Goal: Task Accomplishment & Management: Complete application form

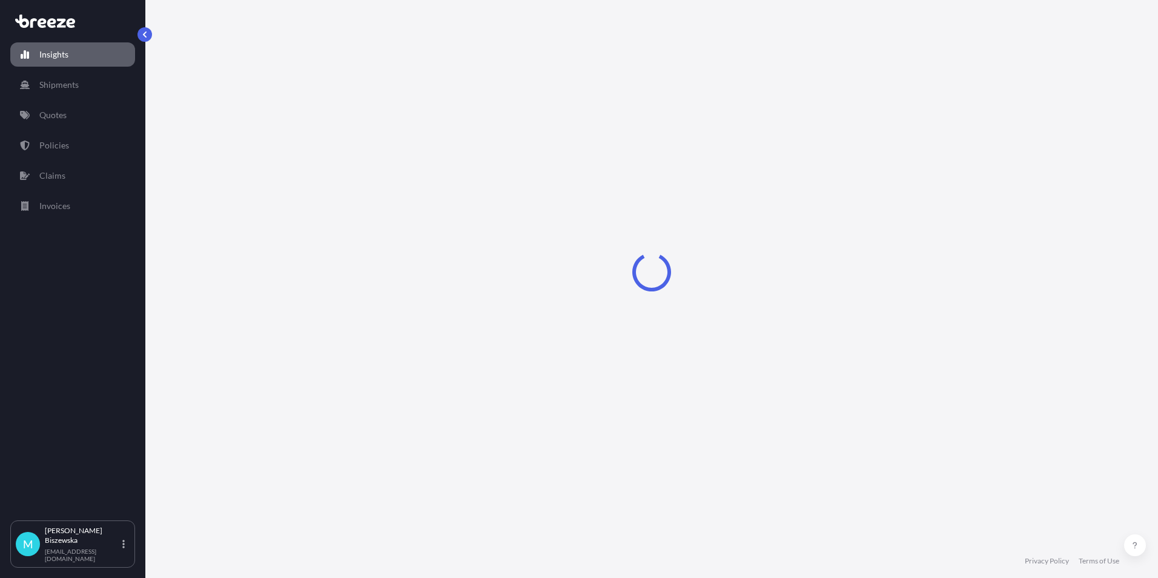
select select "2025"
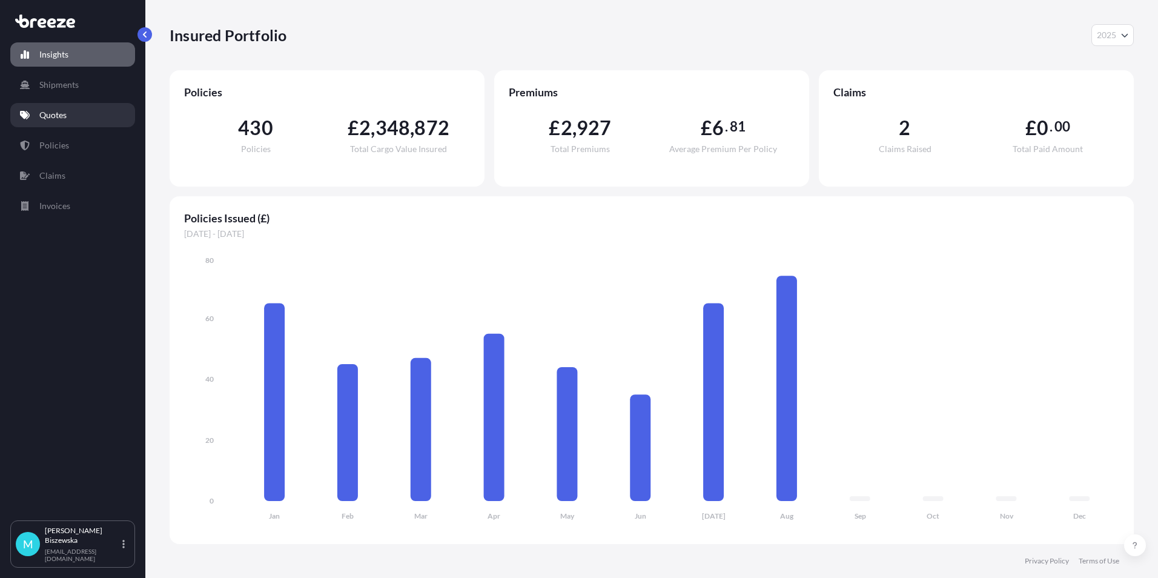
click at [76, 119] on link "Quotes" at bounding box center [72, 115] width 125 height 24
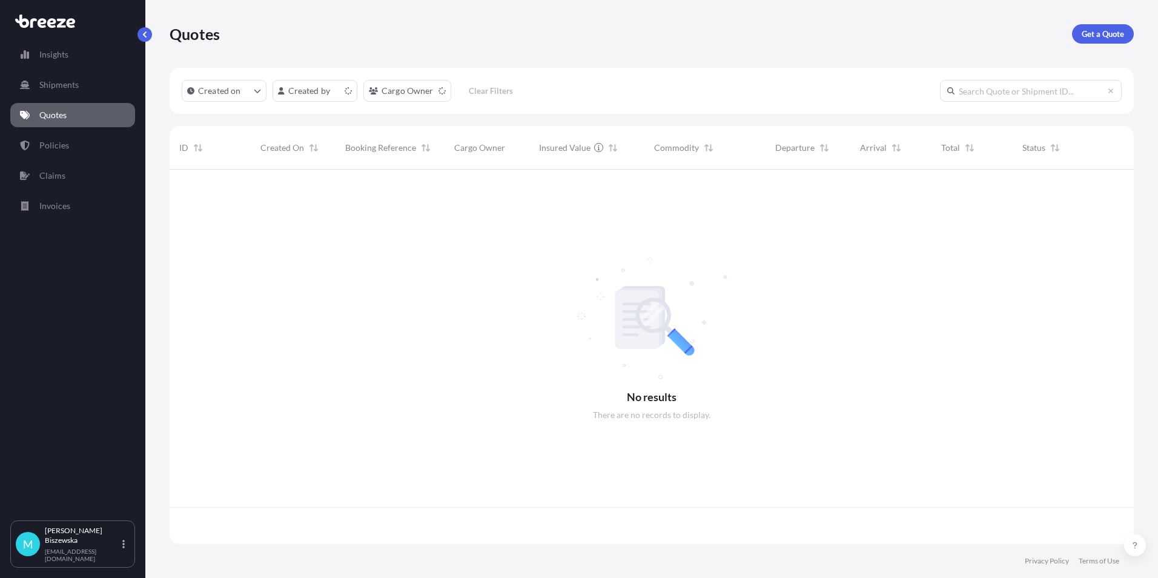
scroll to position [372, 955]
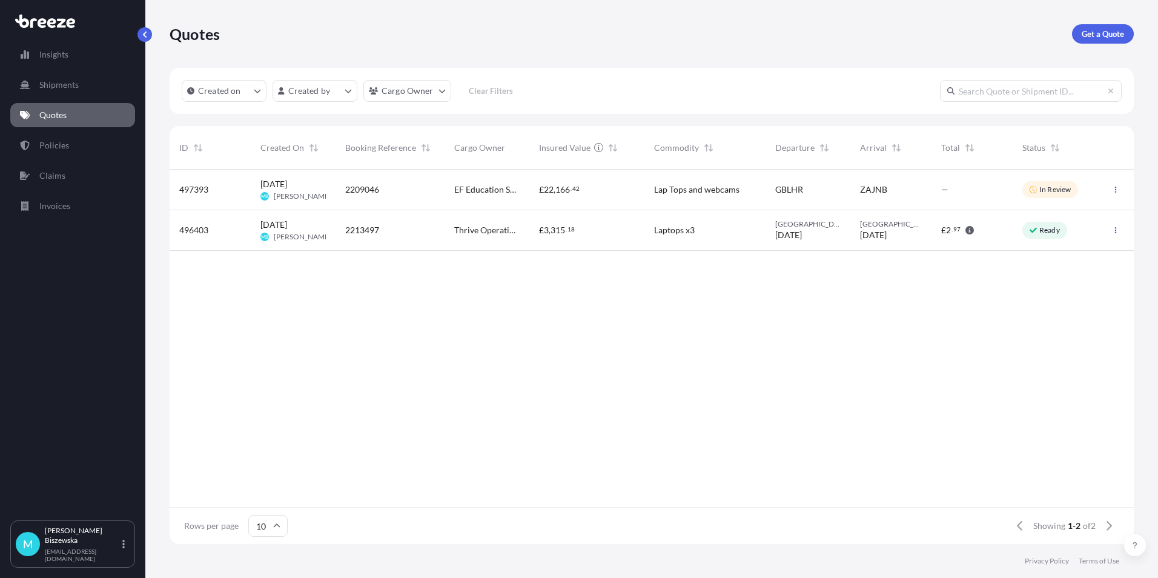
click at [1057, 192] on p "In Review" at bounding box center [1054, 190] width 31 height 10
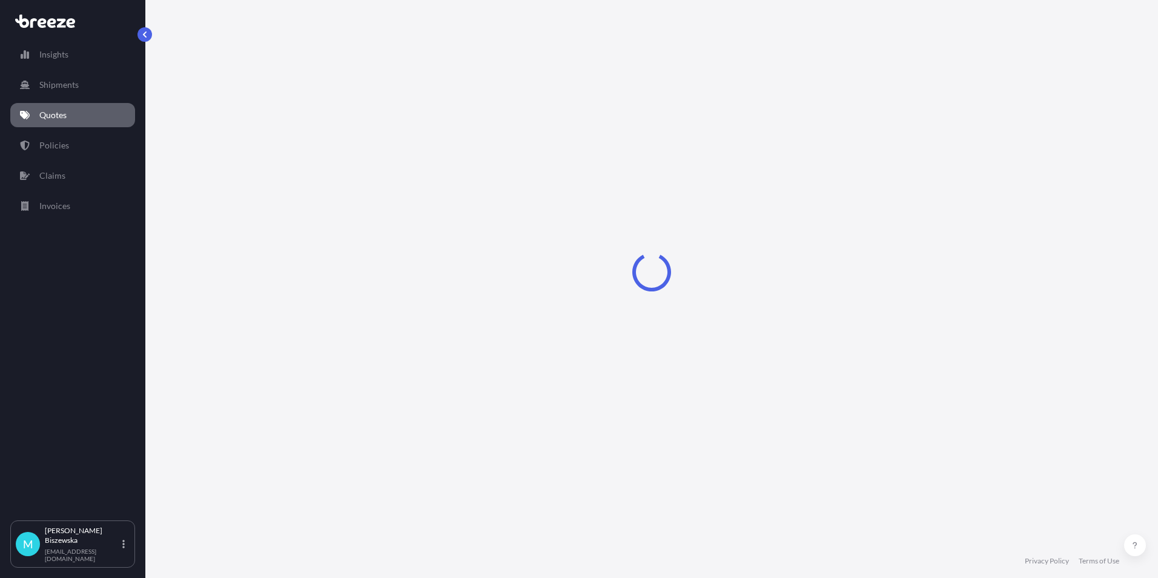
select select "Road"
select select "Air"
select select "Road"
select select "1"
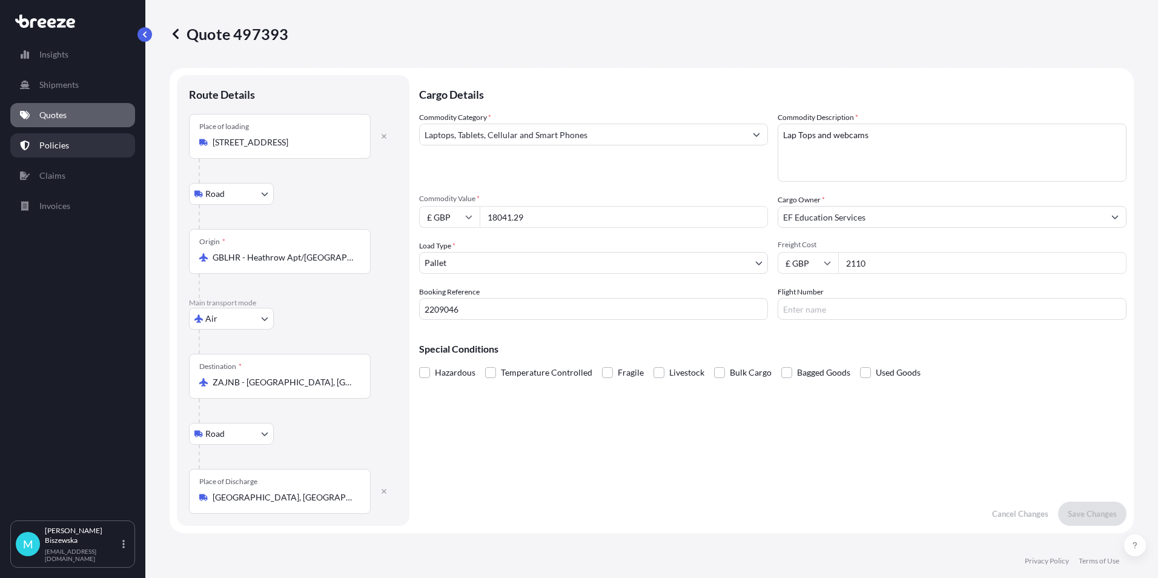
click at [48, 147] on p "Policies" at bounding box center [54, 145] width 30 height 12
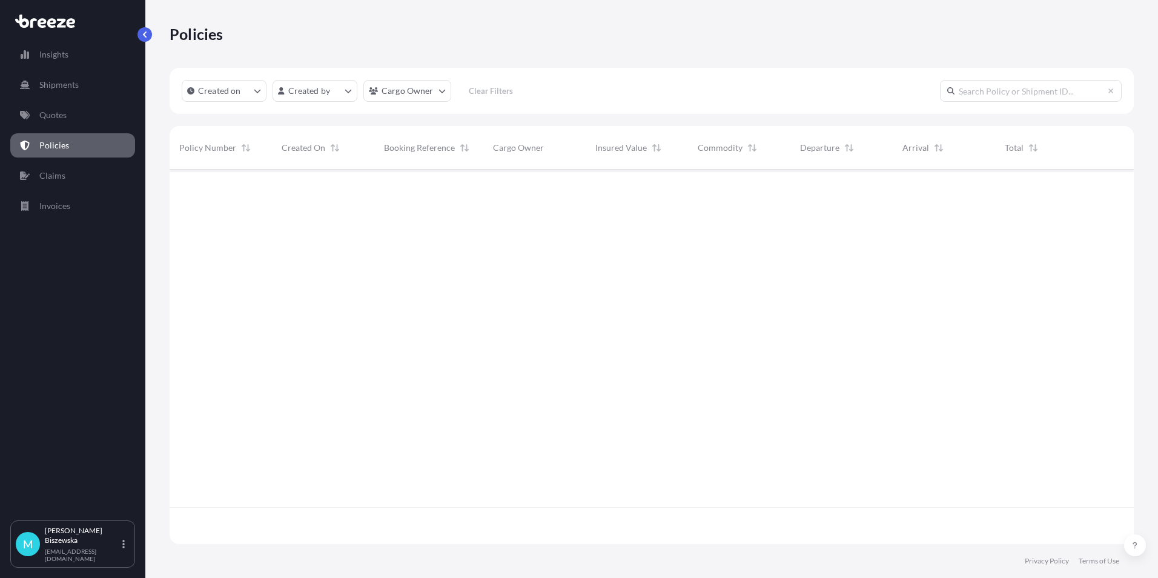
scroll to position [372, 955]
click at [60, 110] on p "Quotes" at bounding box center [52, 115] width 27 height 12
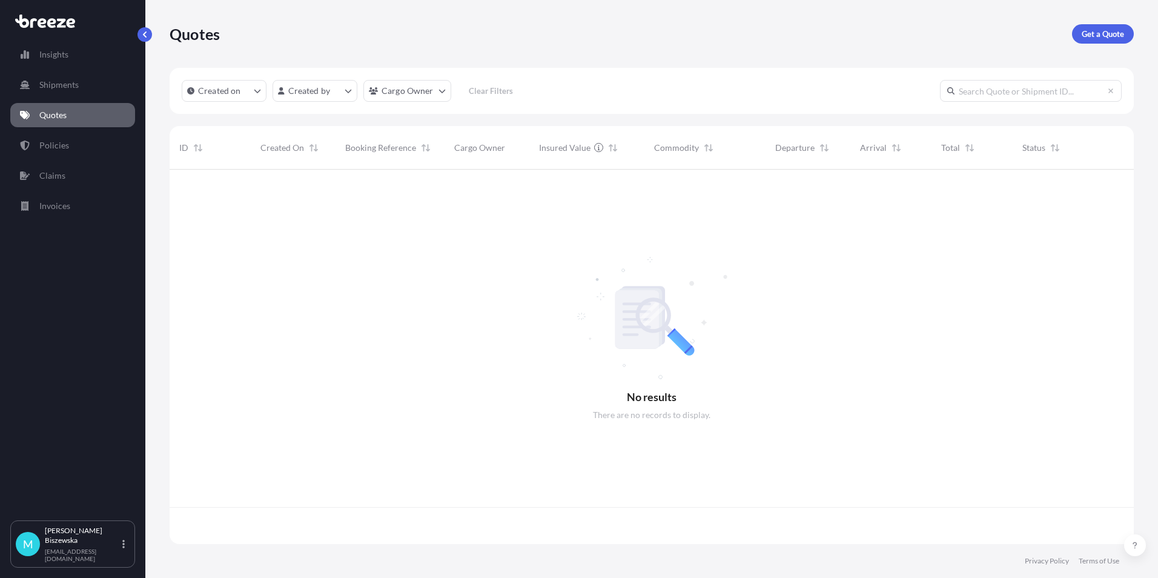
scroll to position [372, 955]
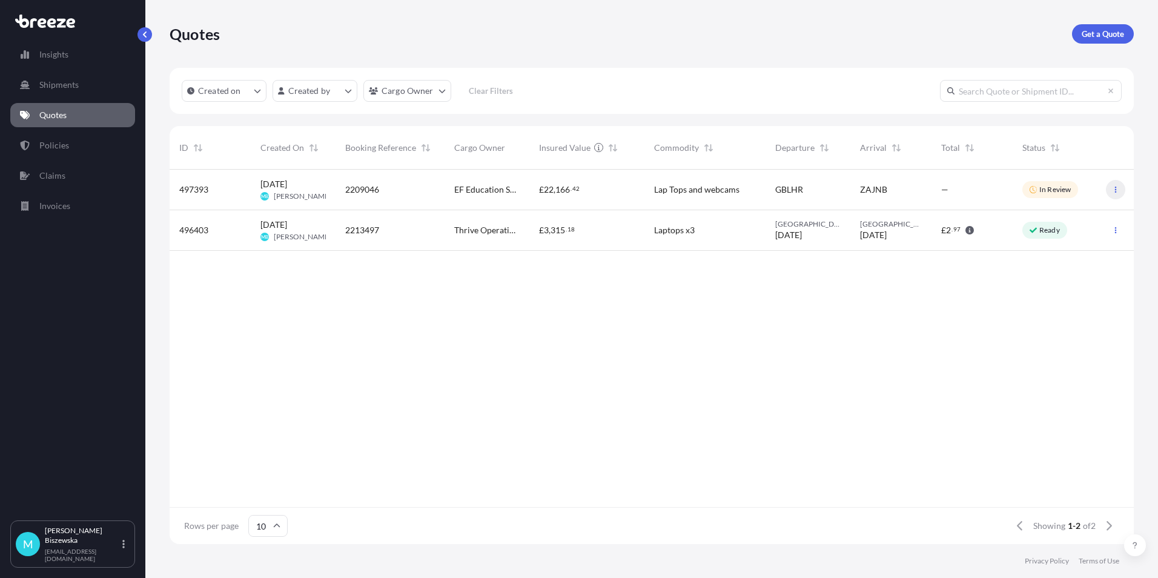
click at [1117, 190] on icon "button" at bounding box center [1115, 189] width 7 height 7
click at [82, 168] on link "Claims" at bounding box center [72, 176] width 125 height 24
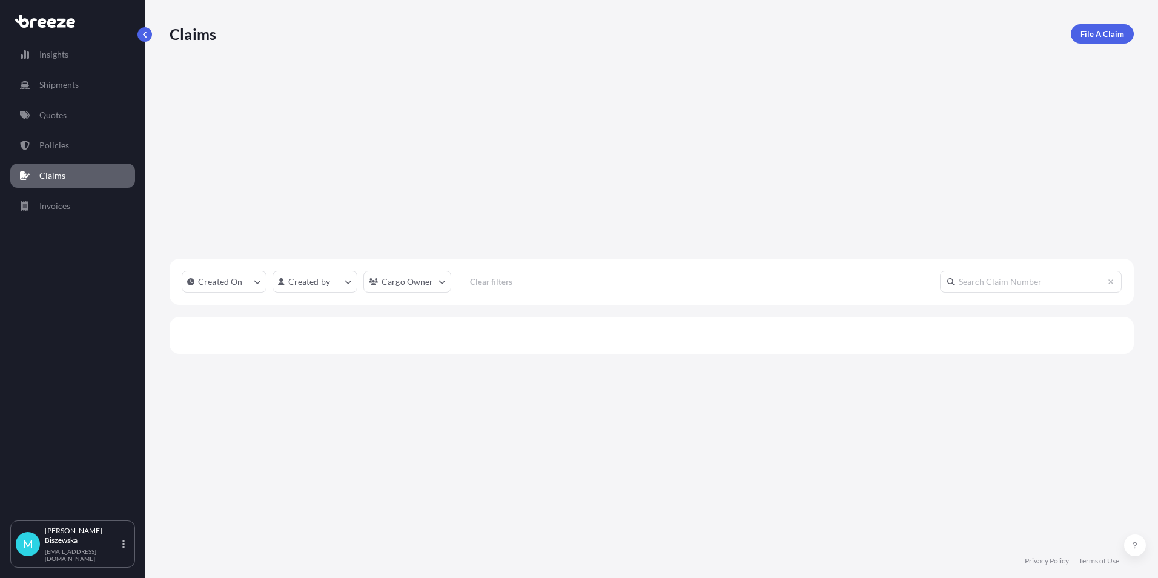
scroll to position [372, 955]
click at [55, 114] on p "Quotes" at bounding box center [52, 115] width 27 height 12
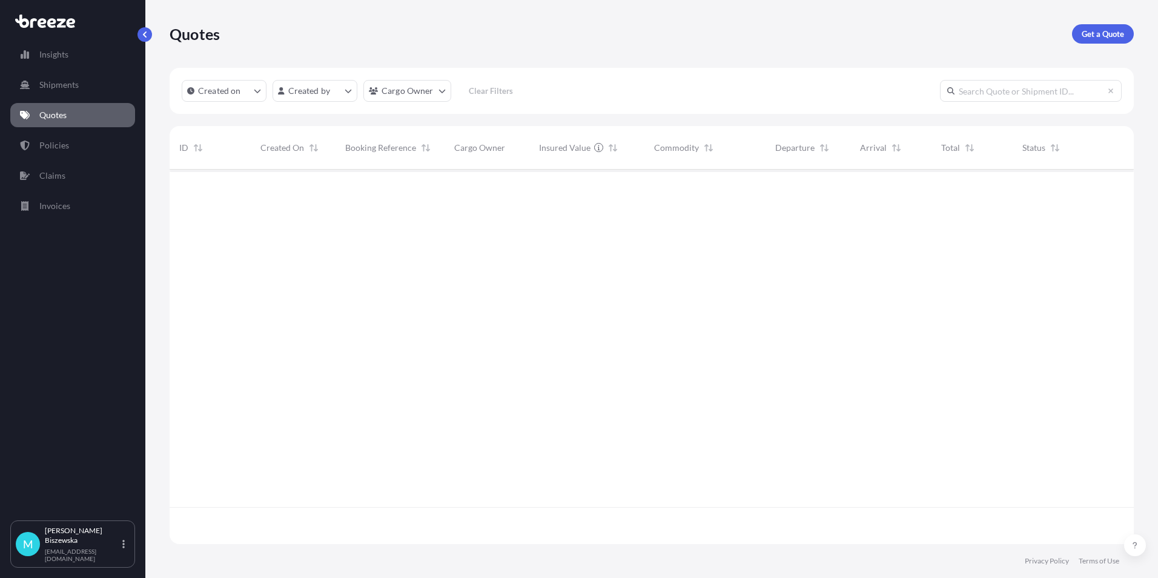
scroll to position [372, 955]
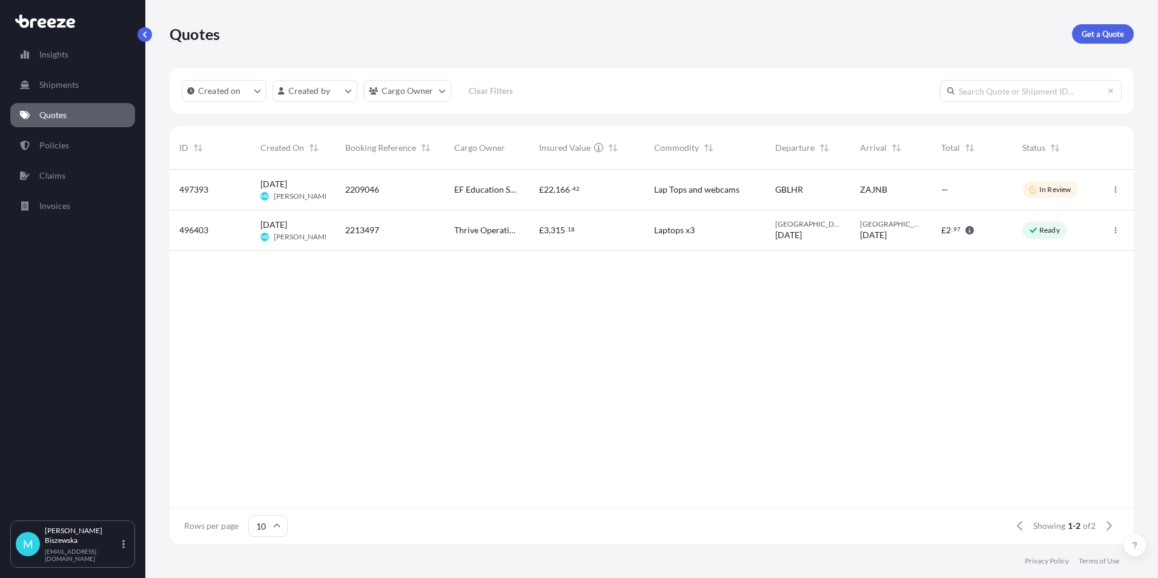
click at [739, 180] on div "Lap Tops and webcams" at bounding box center [704, 190] width 121 height 41
select select "Road"
select select "Air"
select select "Road"
select select "1"
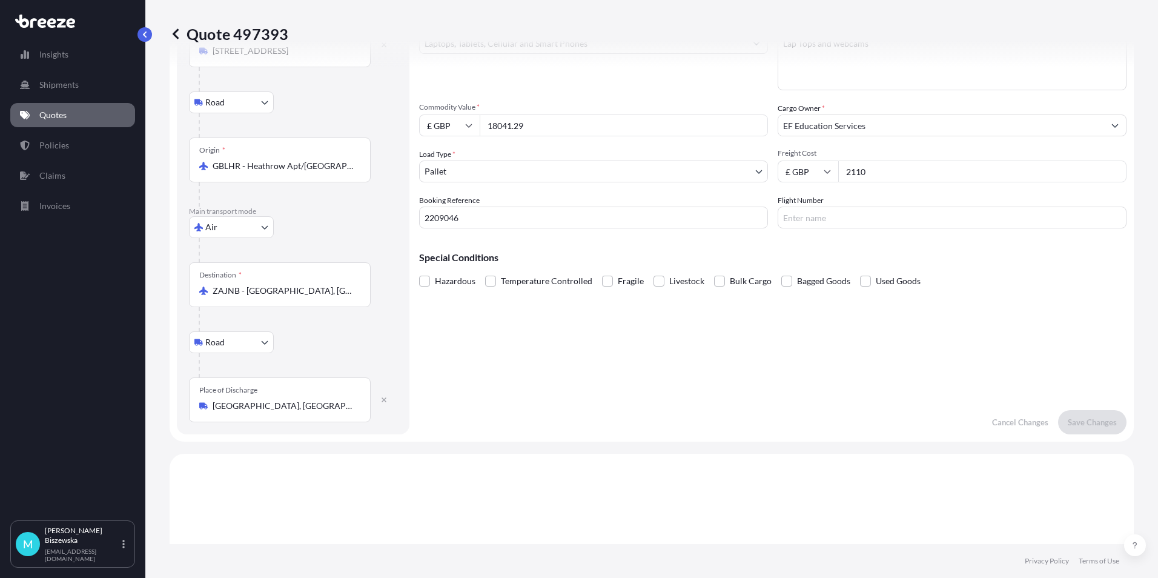
scroll to position [68, 0]
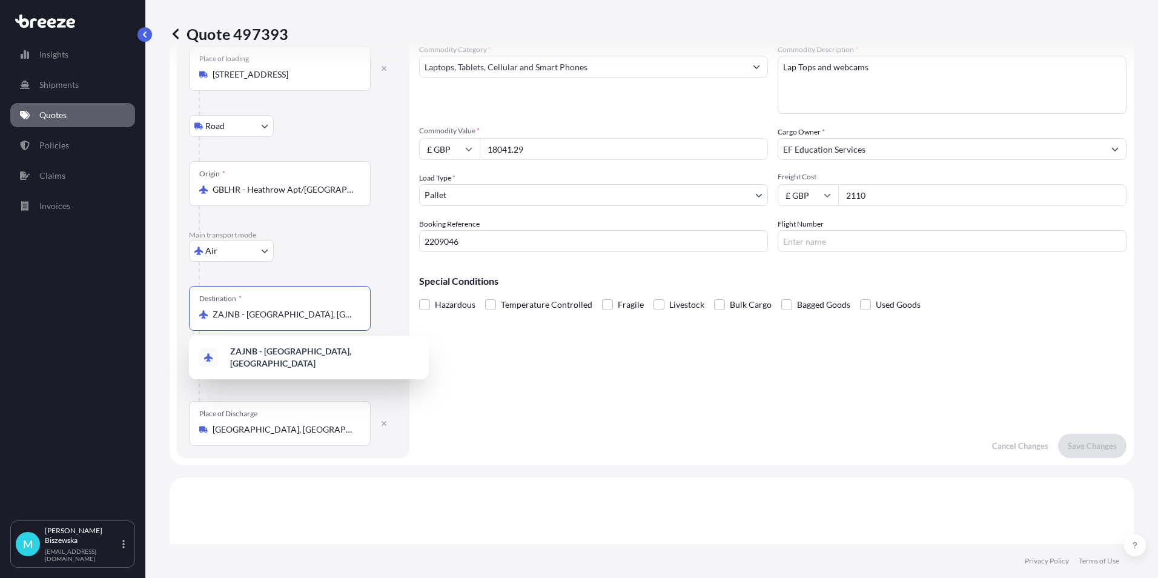
click at [332, 319] on input "ZAJNB - Johannesburg, South Africa" at bounding box center [284, 314] width 143 height 12
click at [298, 311] on input "ZAJNB - Johannesburg, South Africa" at bounding box center [284, 314] width 143 height 12
drag, startPoint x: 329, startPoint y: 314, endPoint x: 176, endPoint y: 314, distance: 153.8
click at [176, 314] on form "Route Details Place of loading London SW3 5RL, UK Road Road Rail Origin * GBLHR…" at bounding box center [652, 232] width 964 height 465
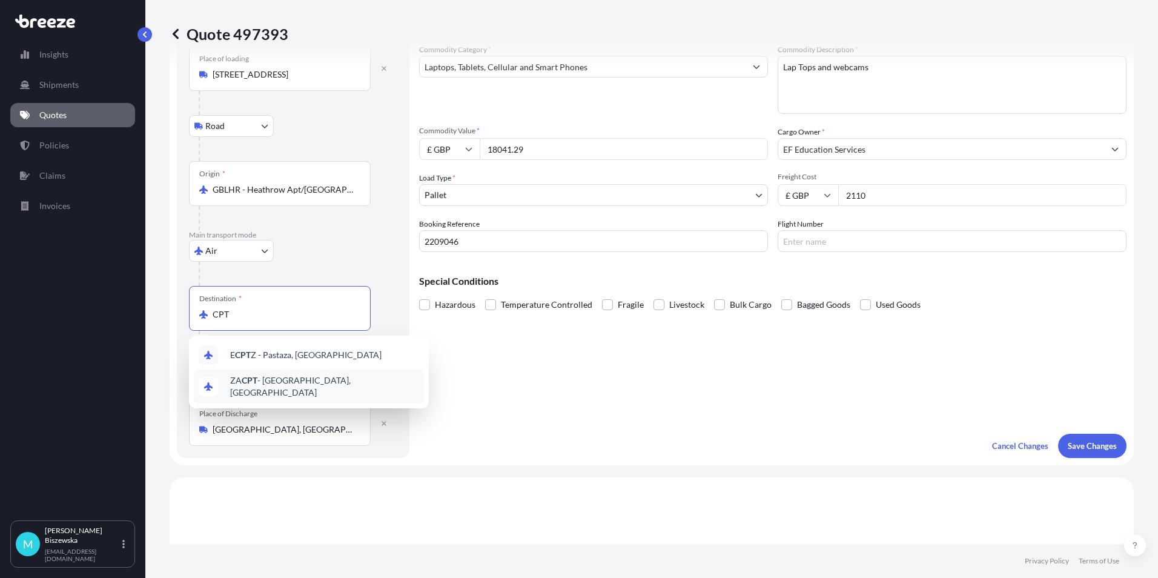
click at [308, 384] on span "ZA CPT - Cape Town, South Africa" at bounding box center [324, 386] width 189 height 24
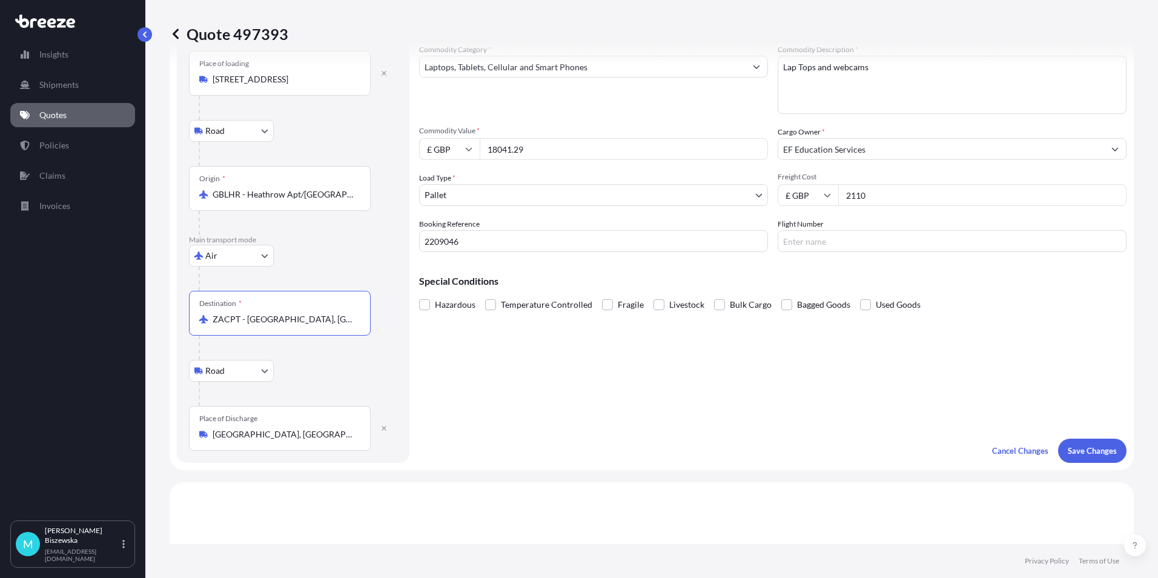
type input "ZACPT - [GEOGRAPHIC_DATA], [GEOGRAPHIC_DATA]"
click at [494, 389] on div "Cargo Details Commodity Category * Laptops, Tablets, Cellular and Smart Phones …" at bounding box center [772, 234] width 707 height 455
click at [1080, 455] on p "Save Changes" at bounding box center [1092, 450] width 49 height 12
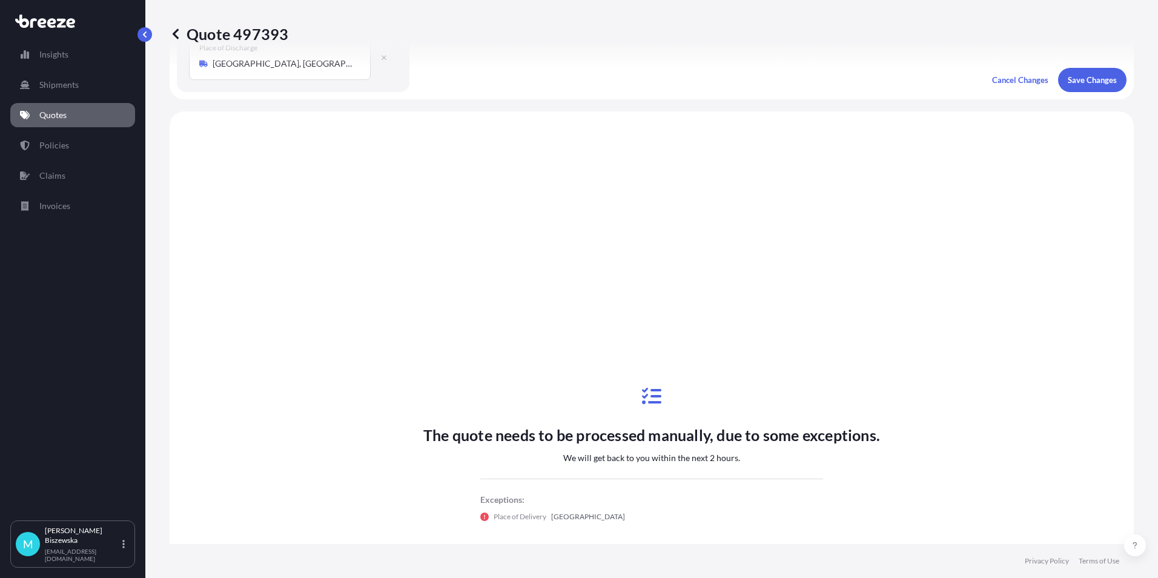
scroll to position [489, 0]
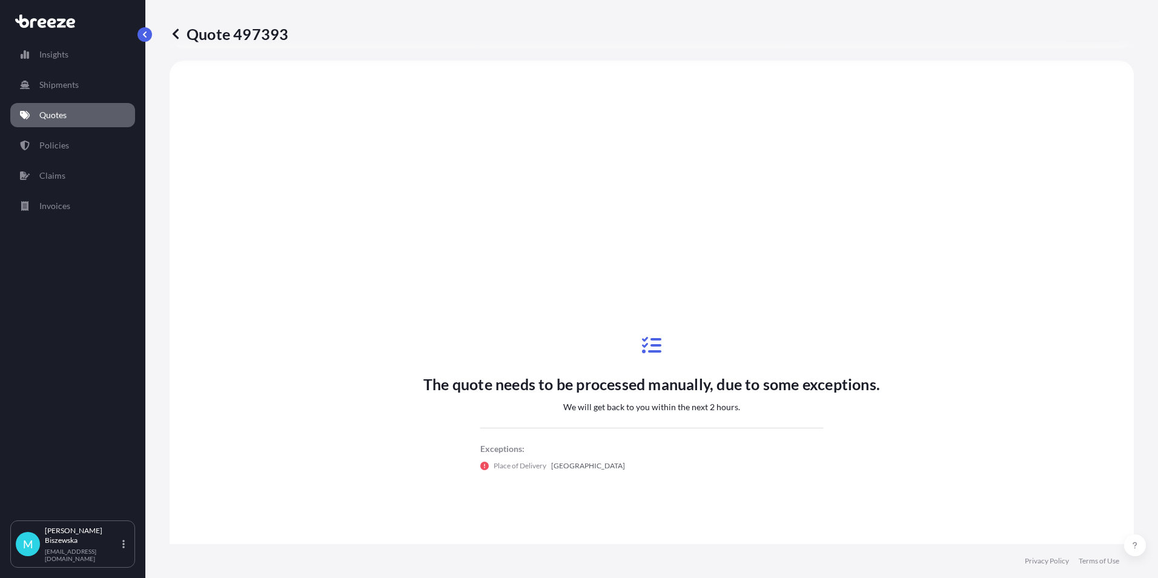
select select "Road"
select select "Air"
select select "Road"
select select "1"
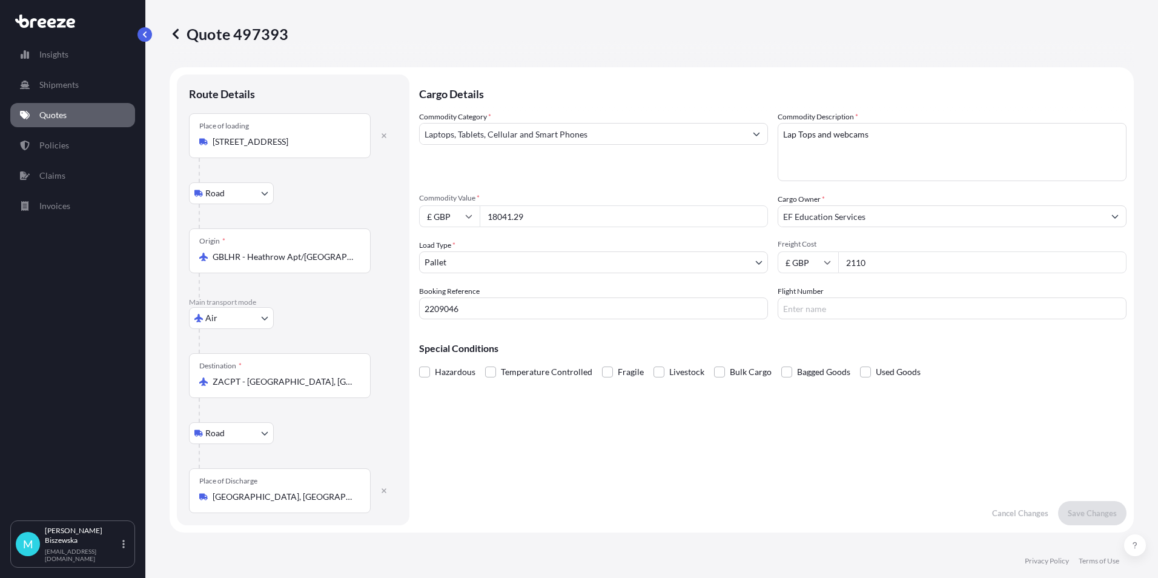
scroll to position [0, 0]
click at [67, 147] on p "Policies" at bounding box center [54, 145] width 30 height 12
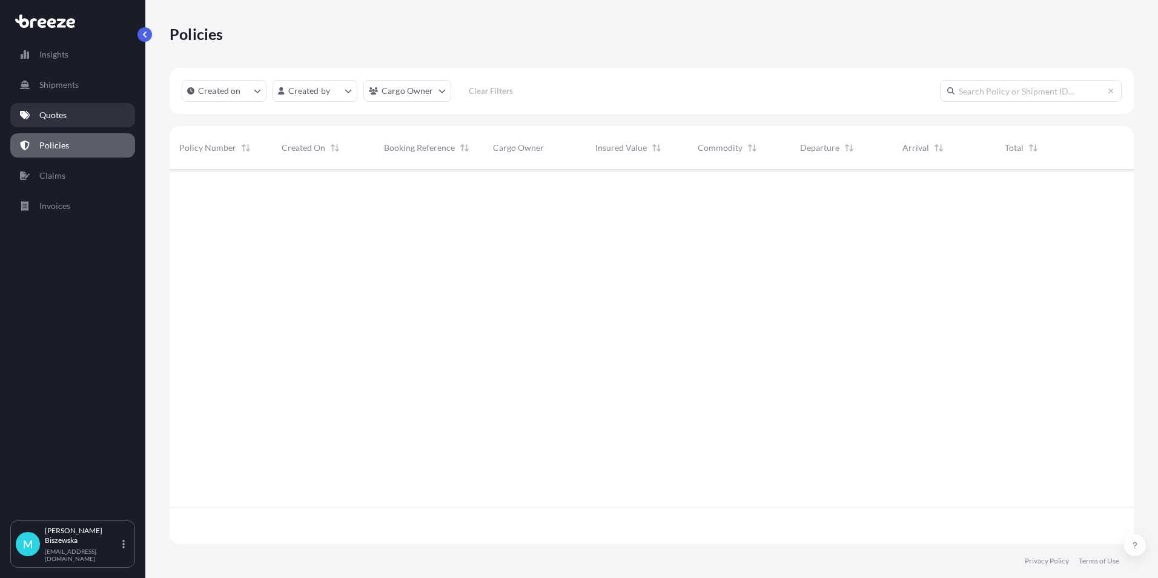
scroll to position [372, 955]
click at [75, 114] on link "Quotes" at bounding box center [72, 115] width 125 height 24
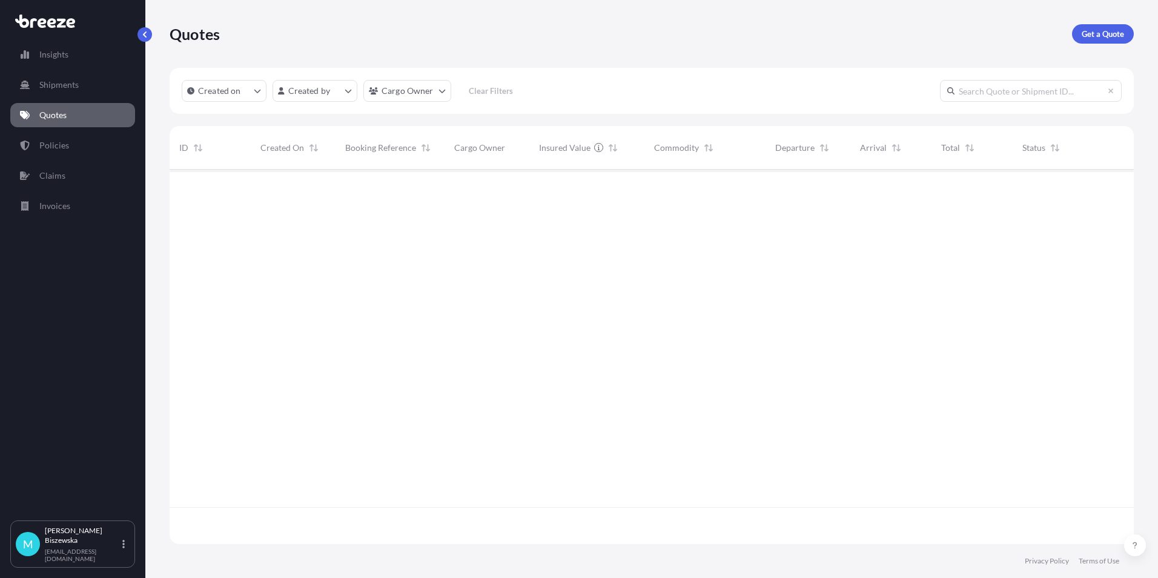
scroll to position [372, 955]
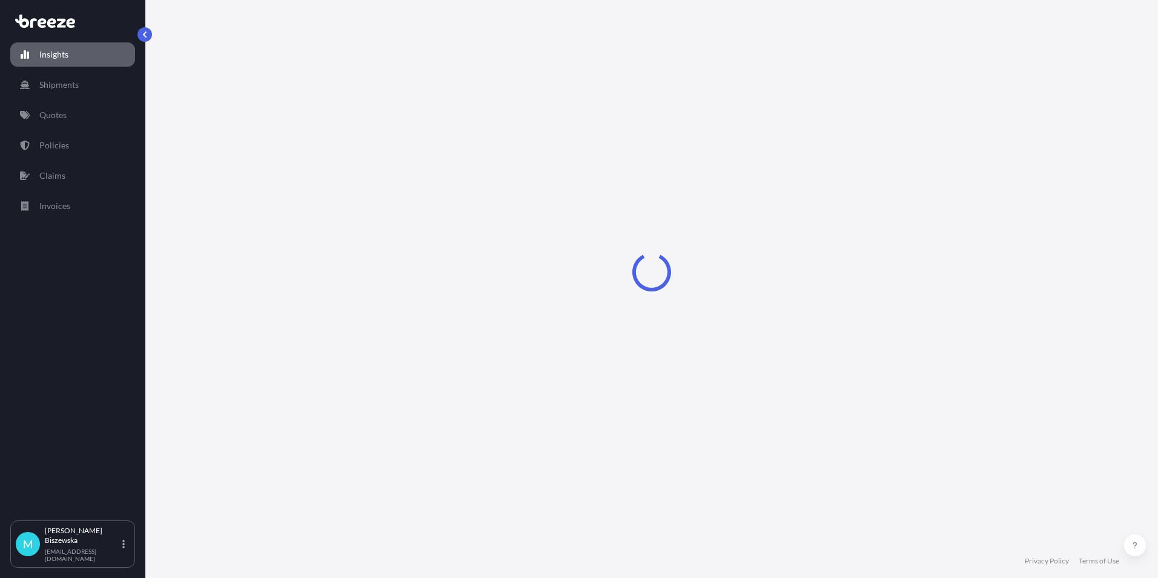
select select "2025"
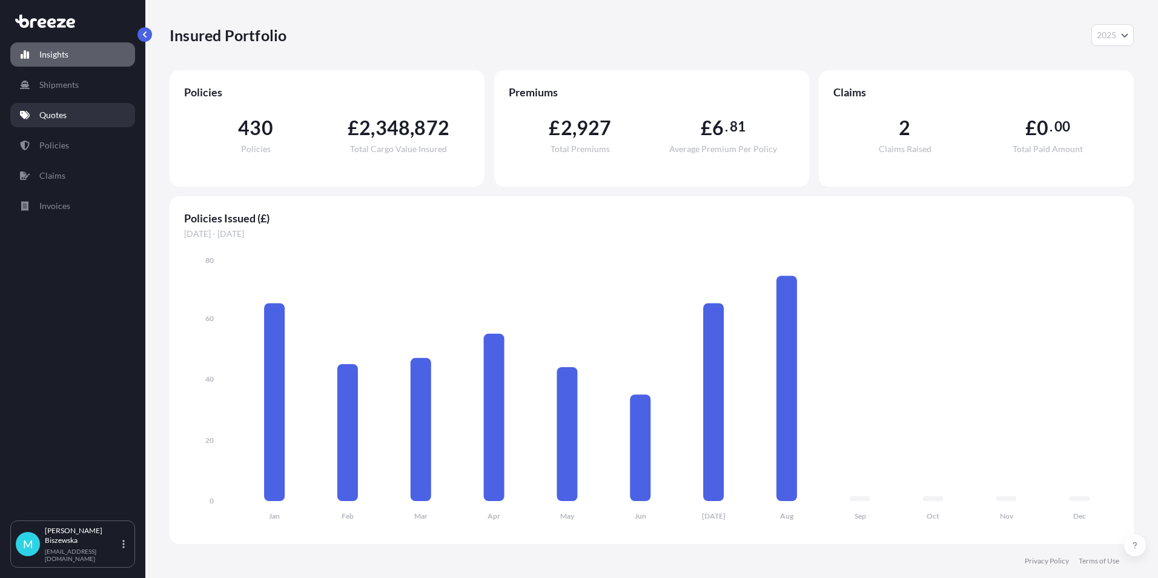
click at [75, 123] on link "Quotes" at bounding box center [72, 115] width 125 height 24
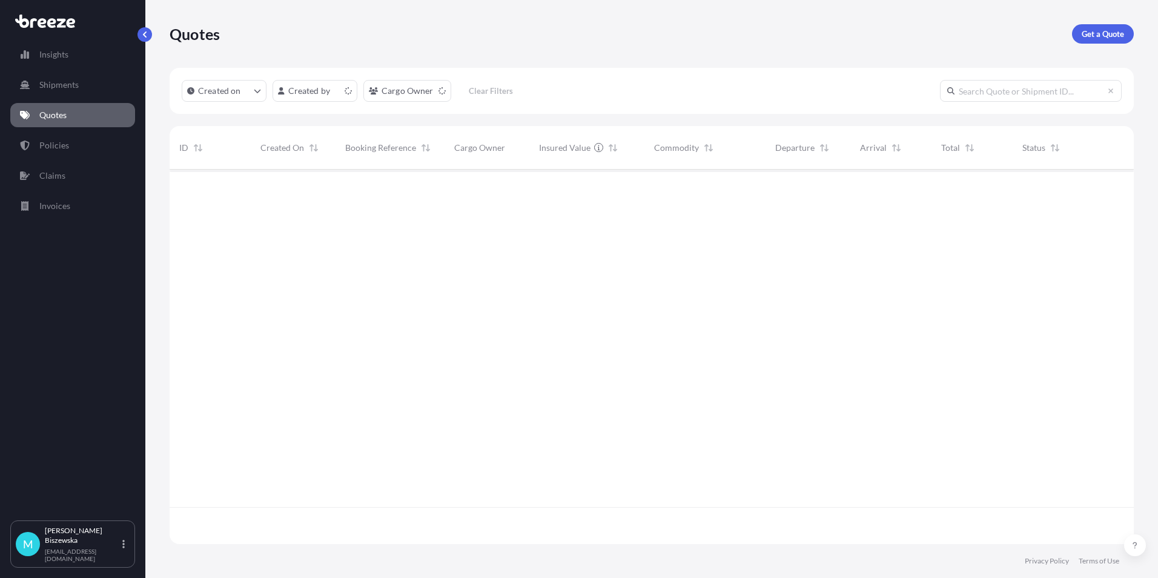
scroll to position [372, 955]
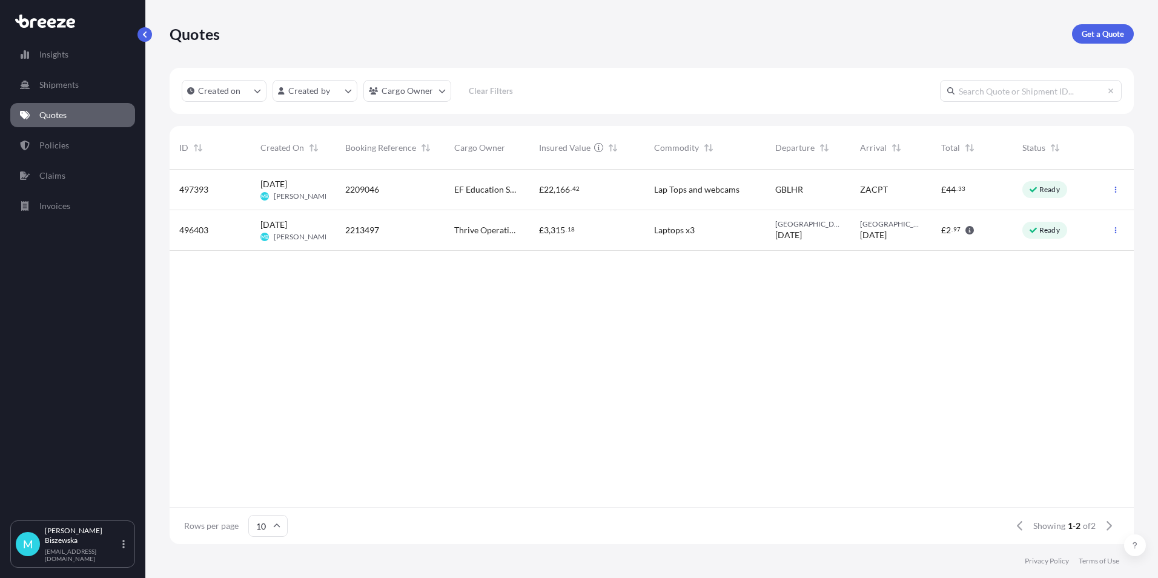
click at [748, 183] on div "Lap Tops and webcams" at bounding box center [705, 189] width 102 height 12
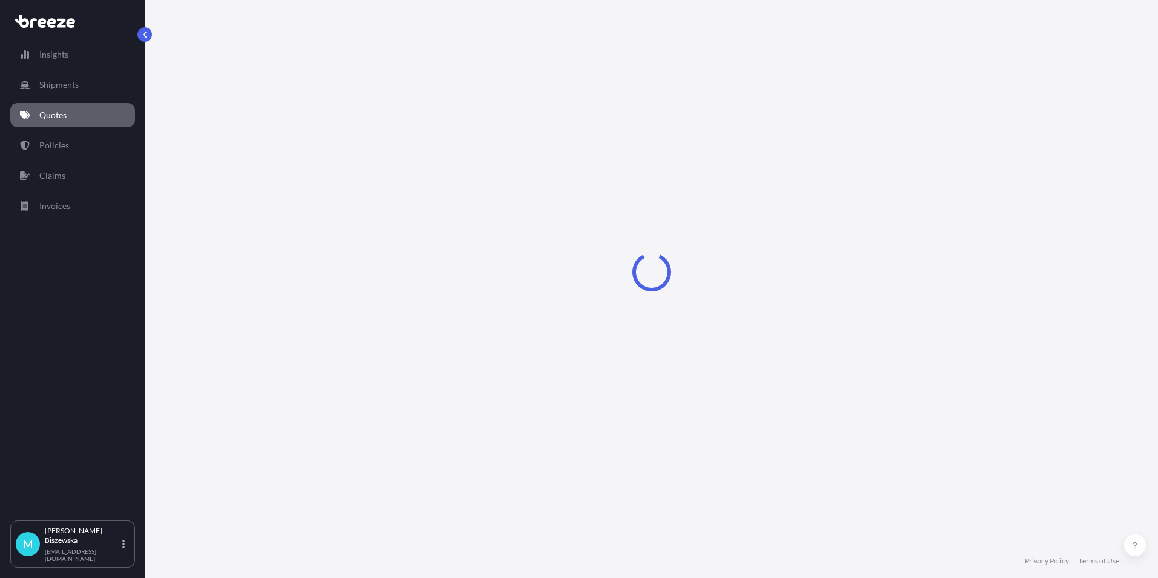
select select "Road"
select select "Air"
select select "Road"
select select "1"
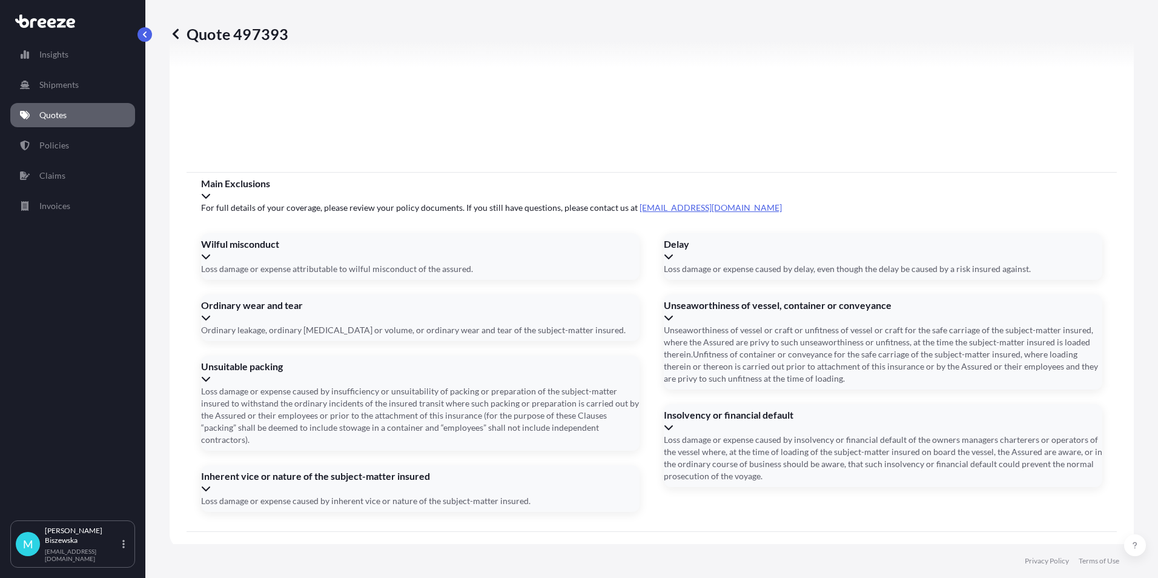
scroll to position [1584, 0]
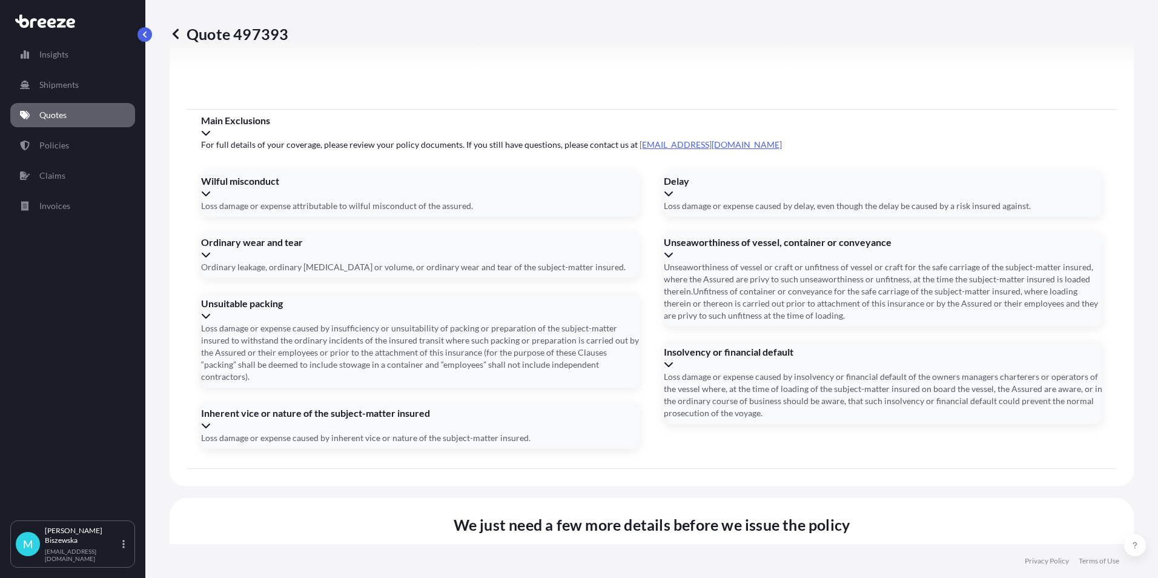
paste input "SW3 5RL"
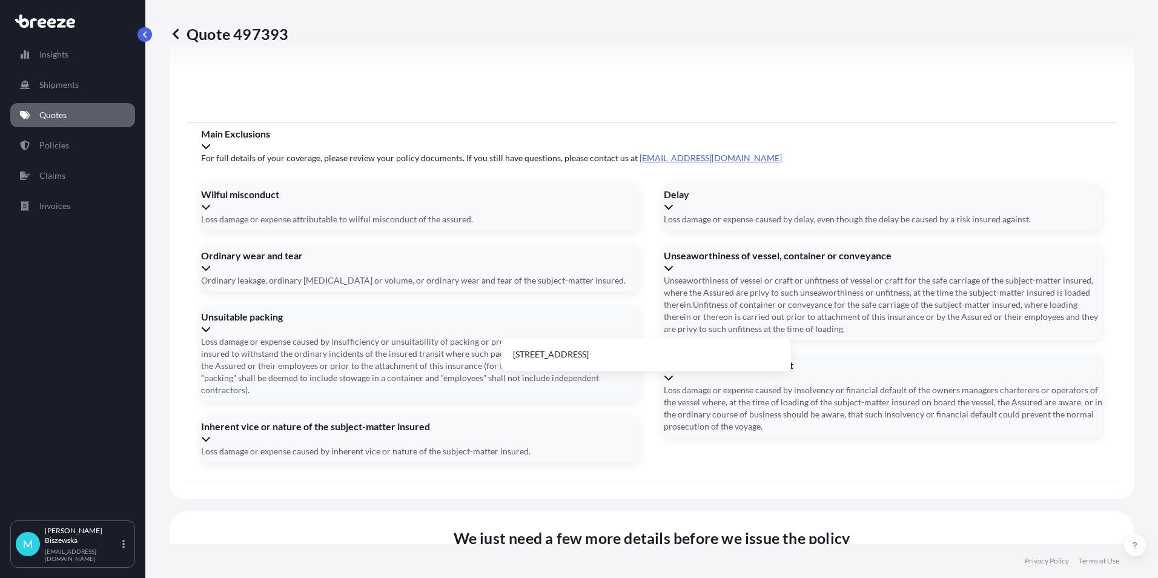
click at [545, 351] on li "[STREET_ADDRESS]" at bounding box center [646, 354] width 280 height 23
type input "[STREET_ADDRESS]"
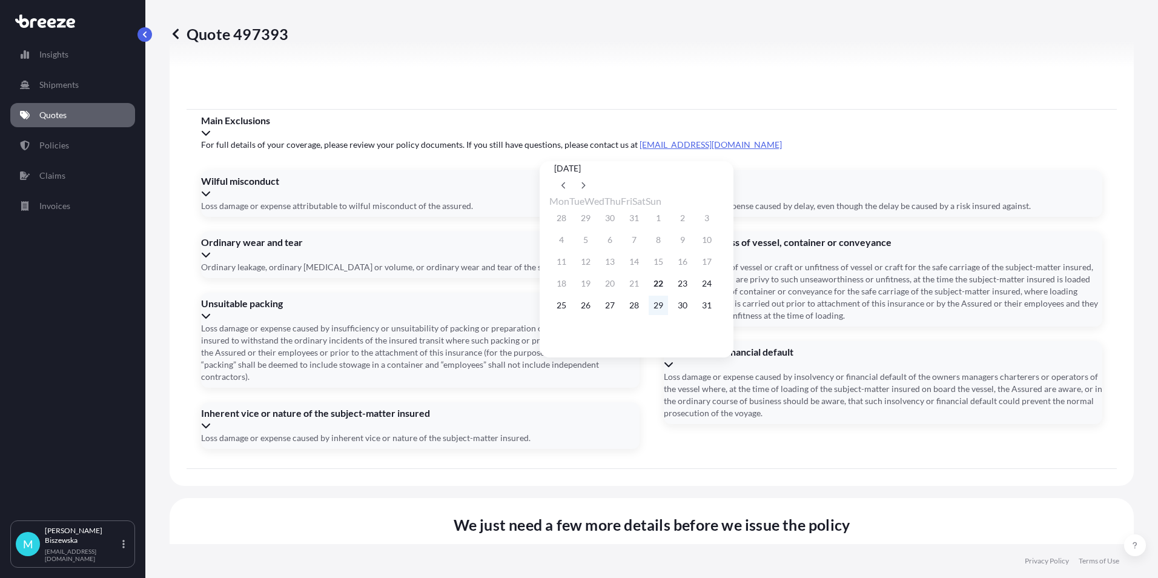
click at [668, 307] on button "29" at bounding box center [658, 305] width 19 height 19
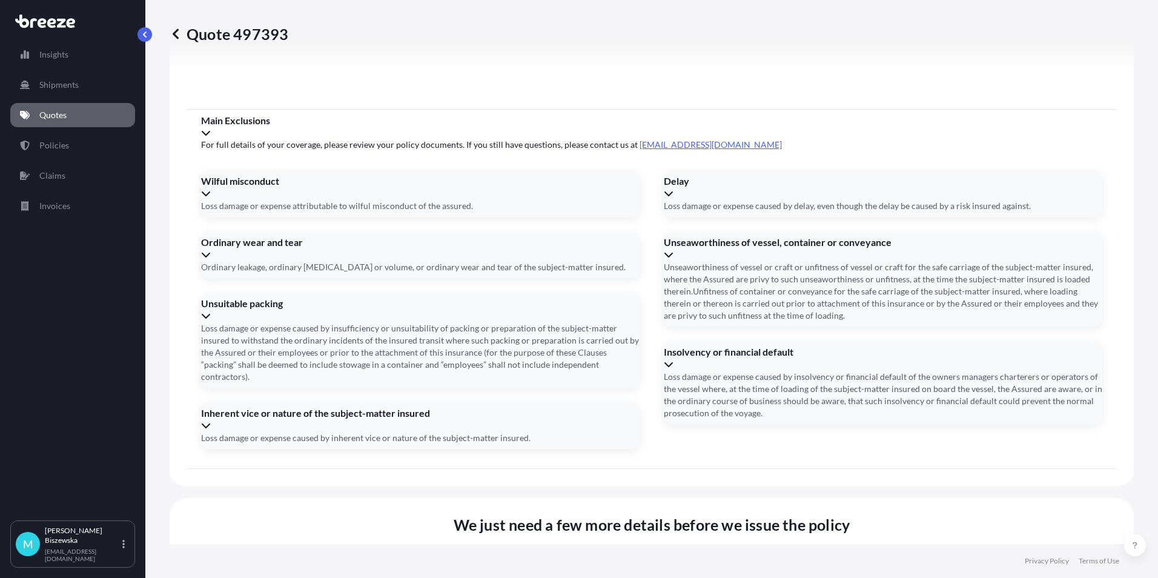
type input "[DATE]"
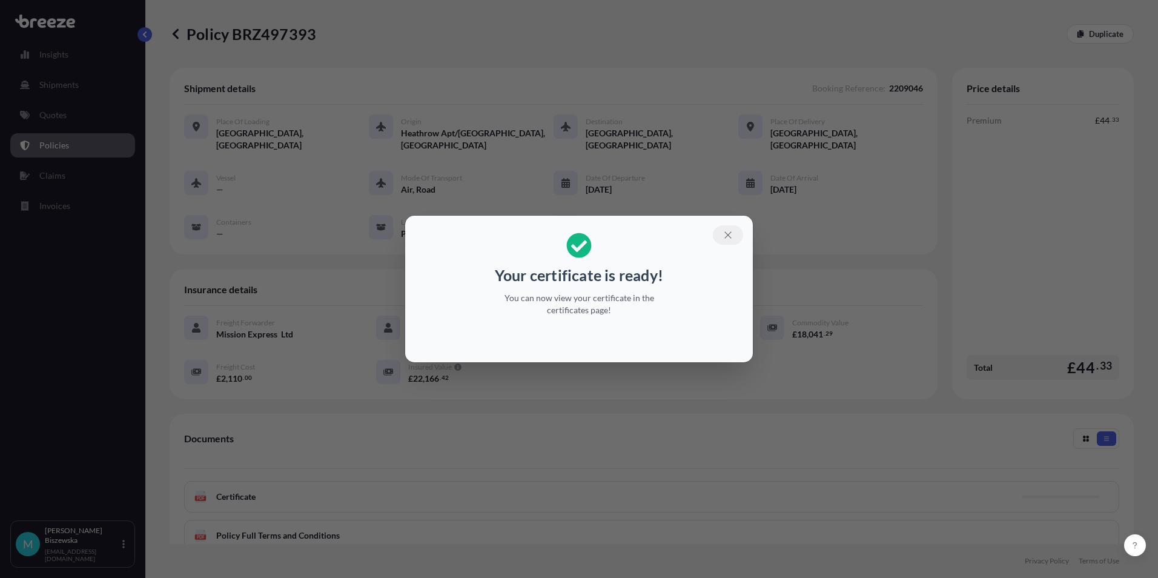
click at [726, 234] on icon "button" at bounding box center [727, 235] width 11 height 11
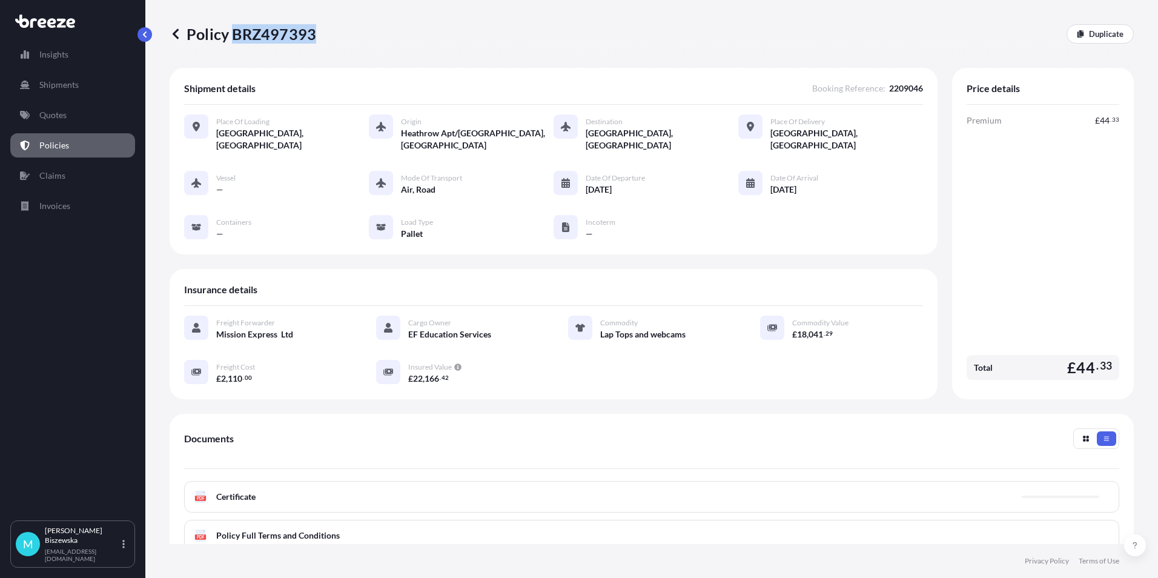
drag, startPoint x: 235, startPoint y: 35, endPoint x: 332, endPoint y: 47, distance: 97.6
click at [332, 47] on div "Policy BRZ497393 Duplicate" at bounding box center [652, 34] width 964 height 68
drag, startPoint x: 332, startPoint y: 47, endPoint x: 293, endPoint y: 30, distance: 42.1
copy p "BRZ497393"
